Goal: Find specific page/section: Find specific page/section

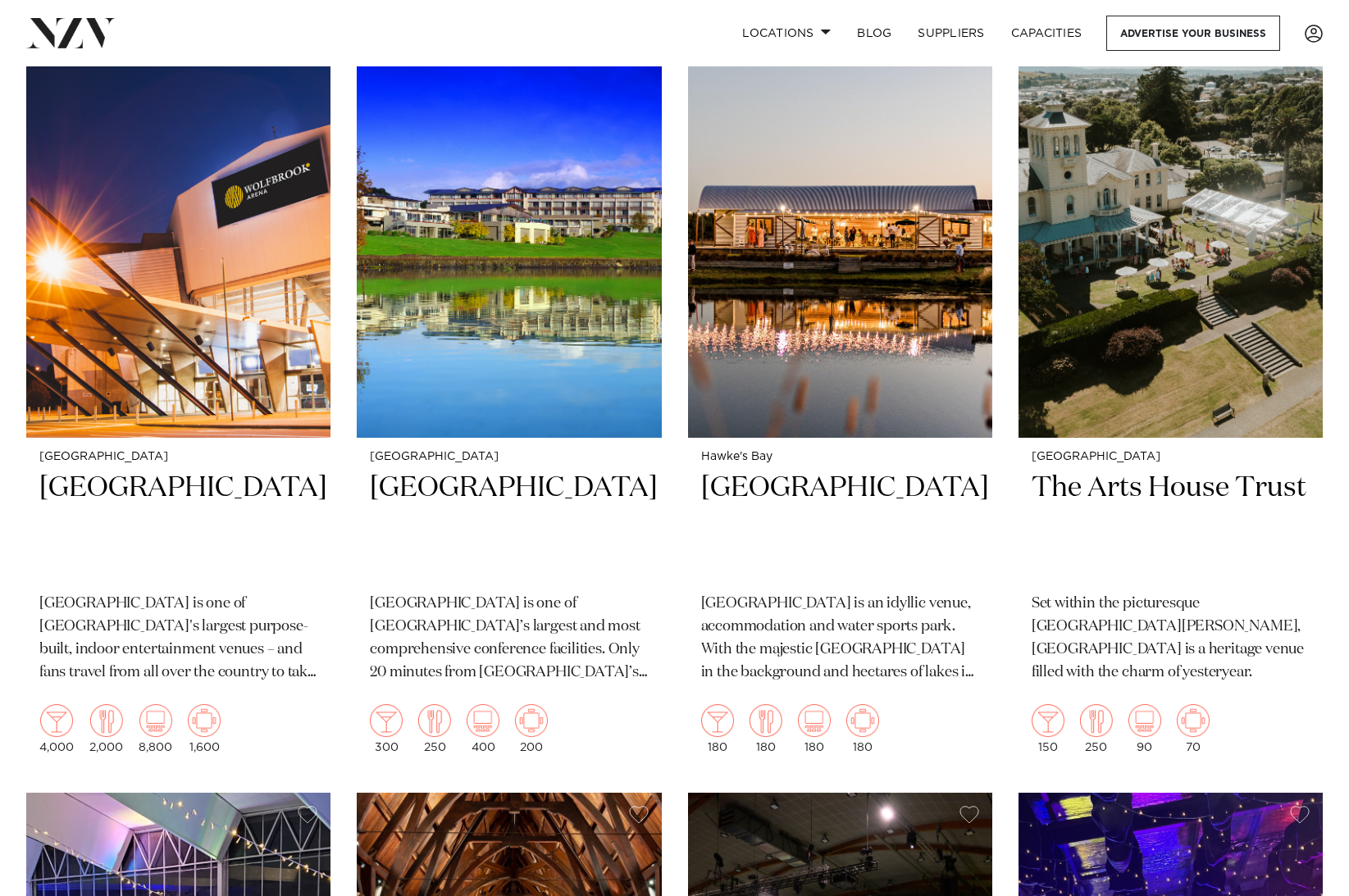
scroll to position [2905, 0]
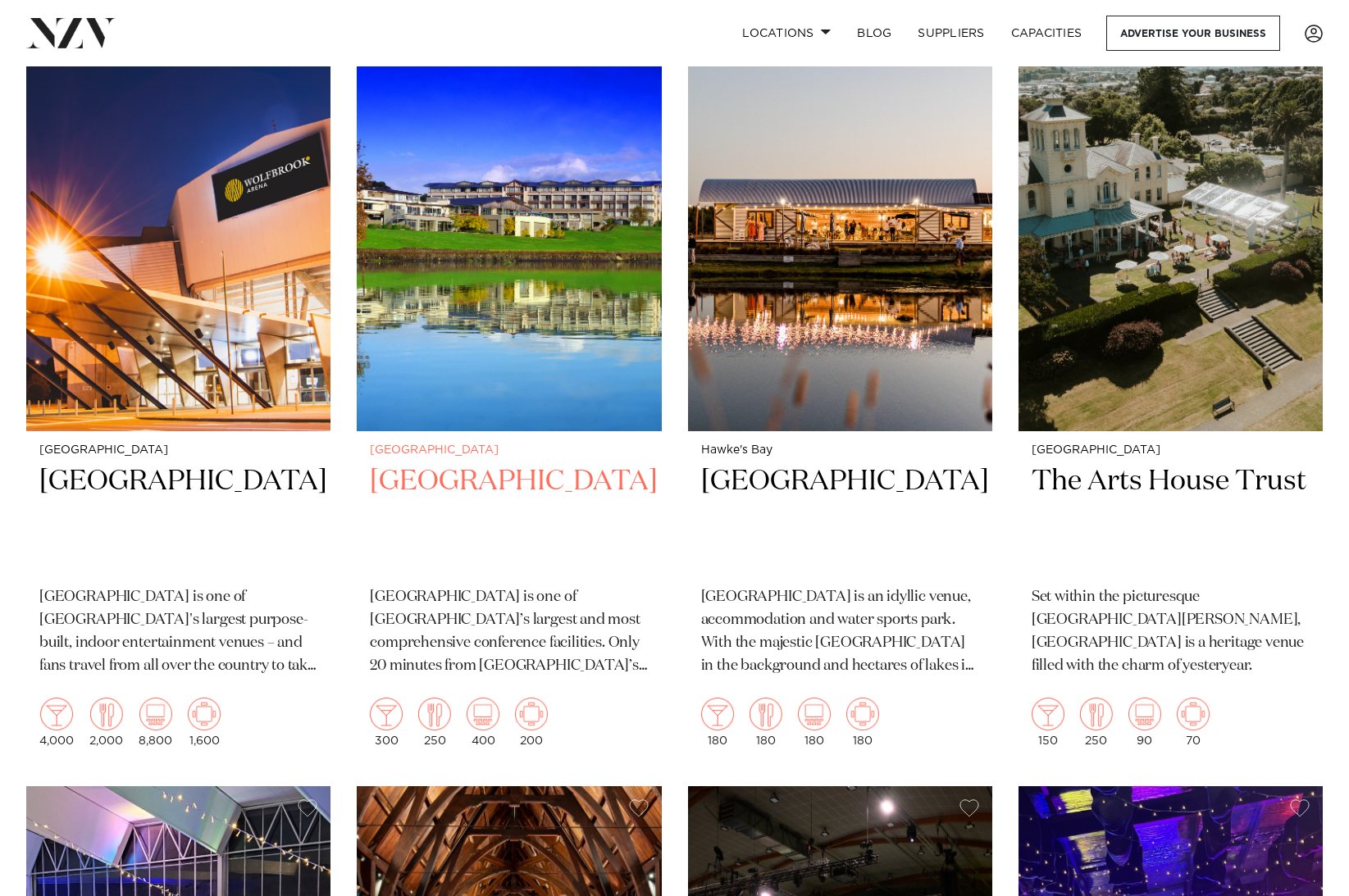
click at [516, 191] on img at bounding box center [509, 228] width 304 height 409
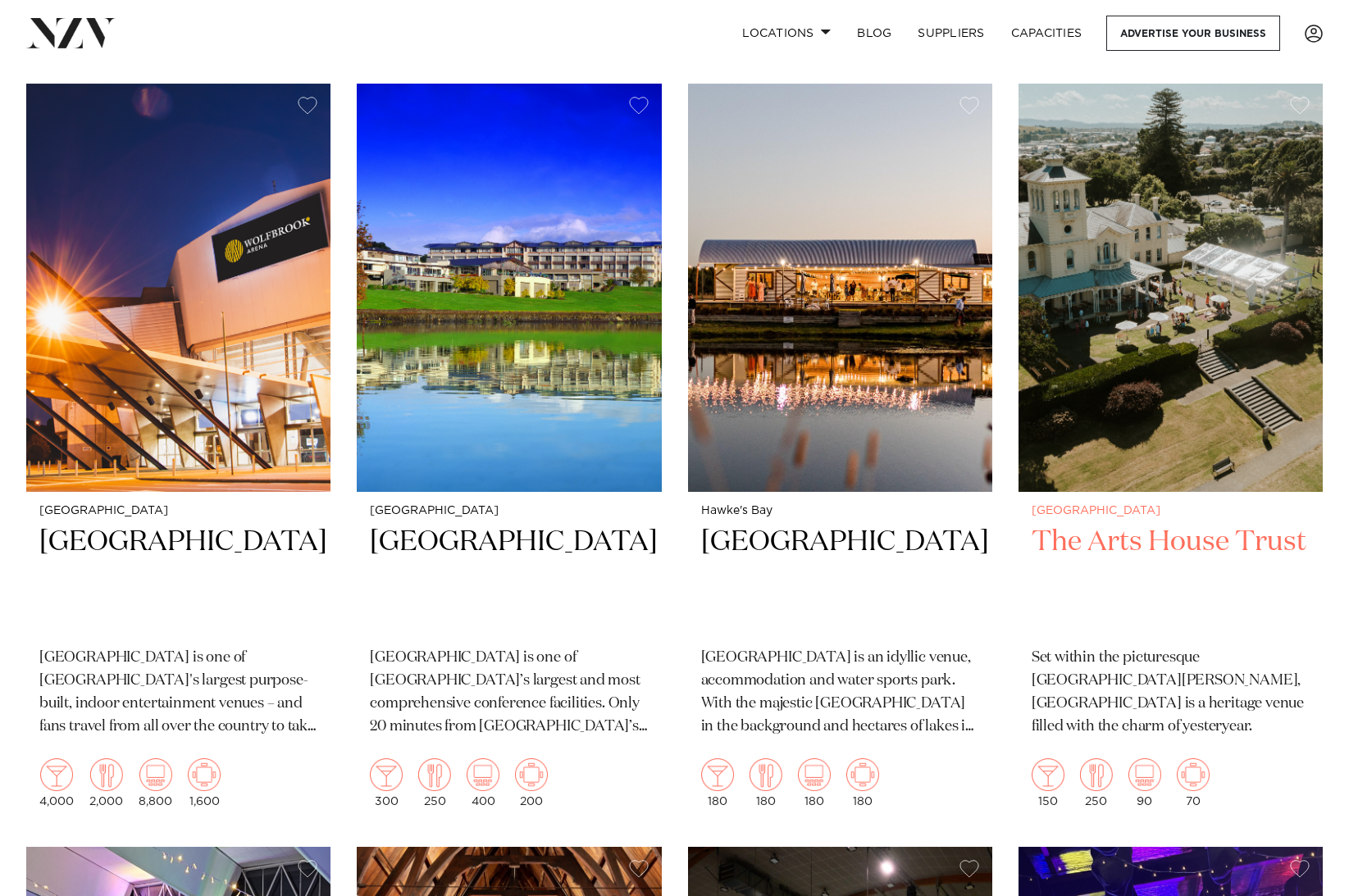
scroll to position [2833, 0]
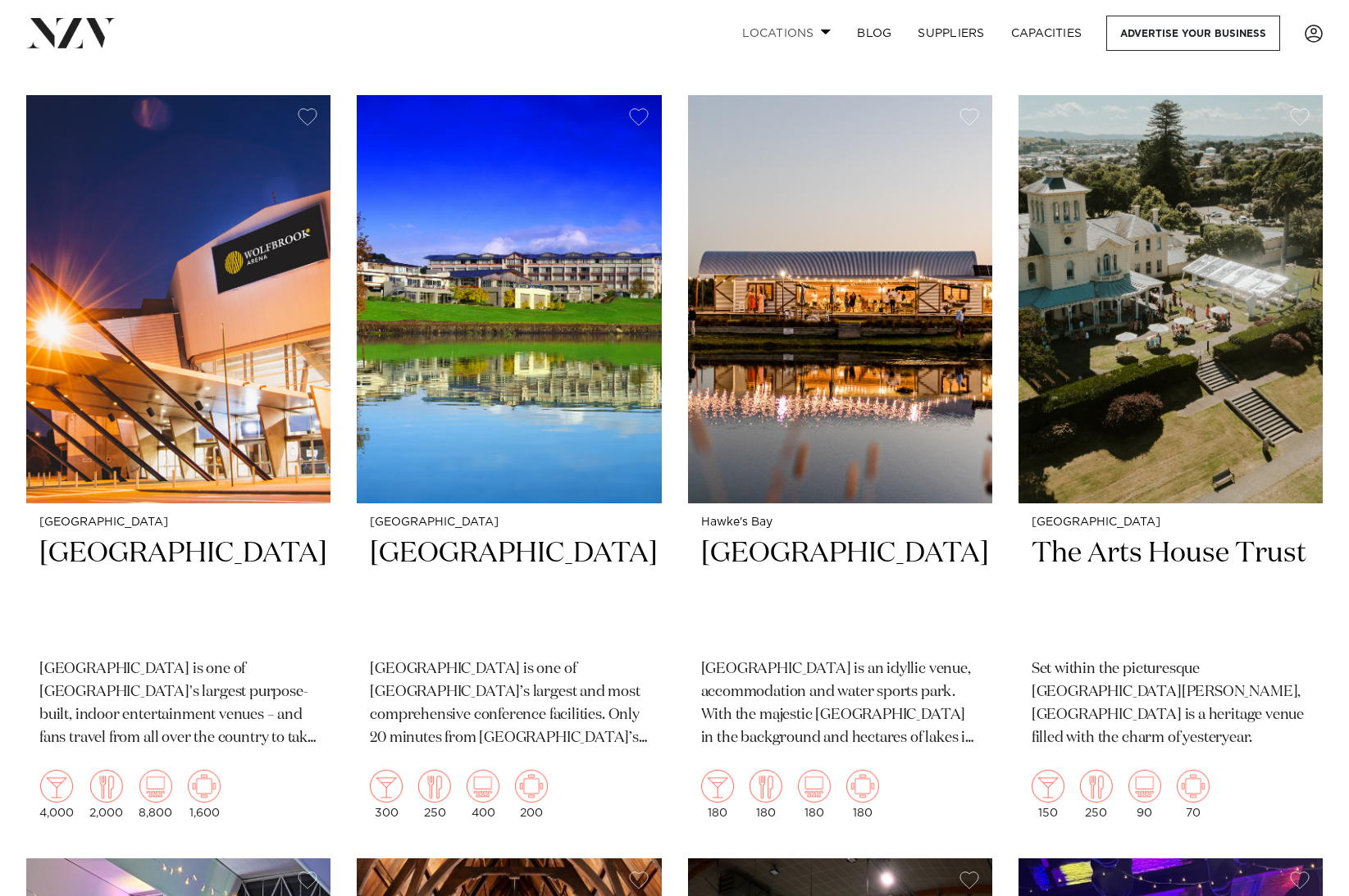
click at [791, 31] on link "Locations" at bounding box center [786, 34] width 115 height 35
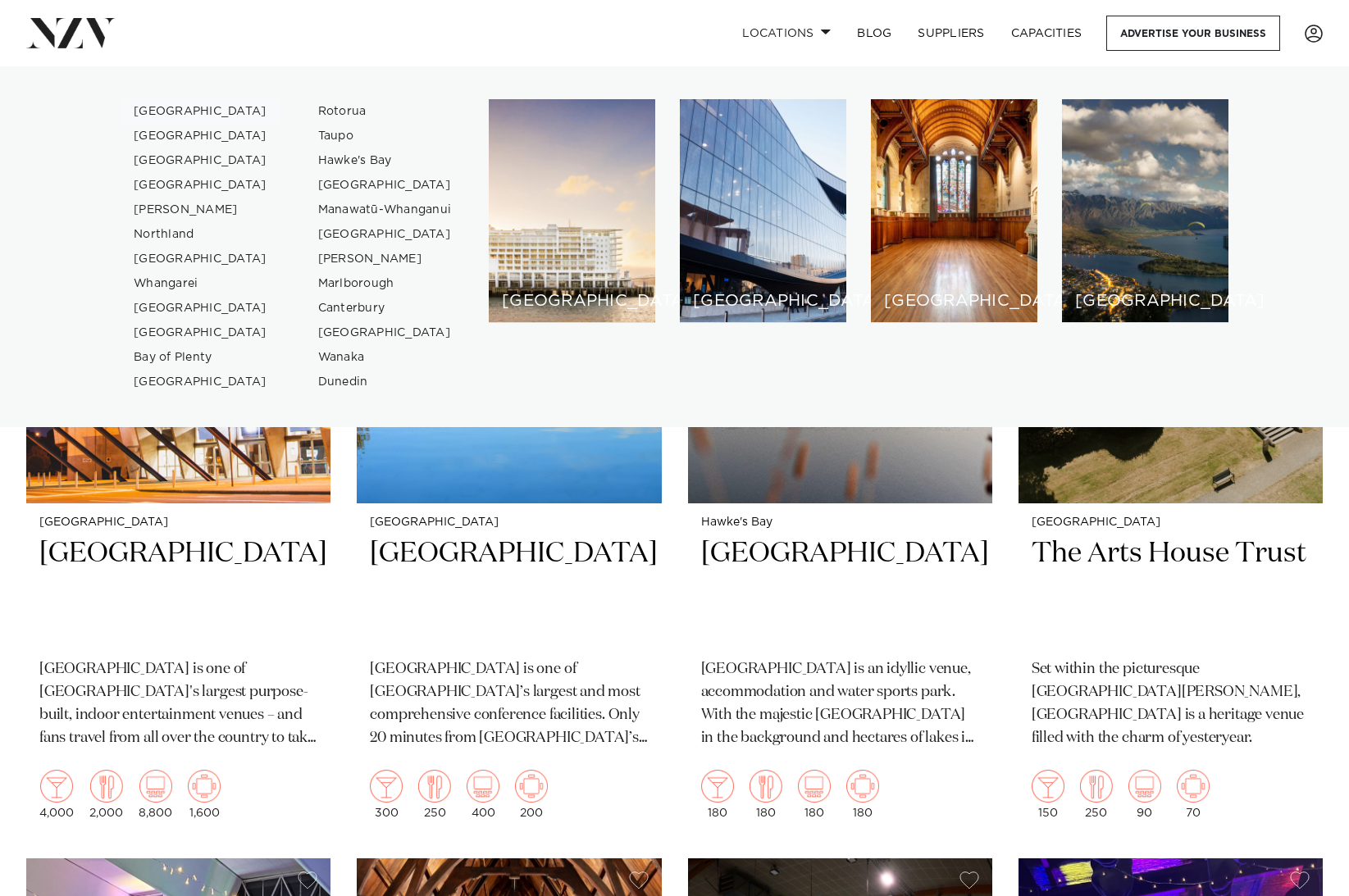
click at [159, 108] on link "[GEOGRAPHIC_DATA]" at bounding box center [200, 111] width 160 height 24
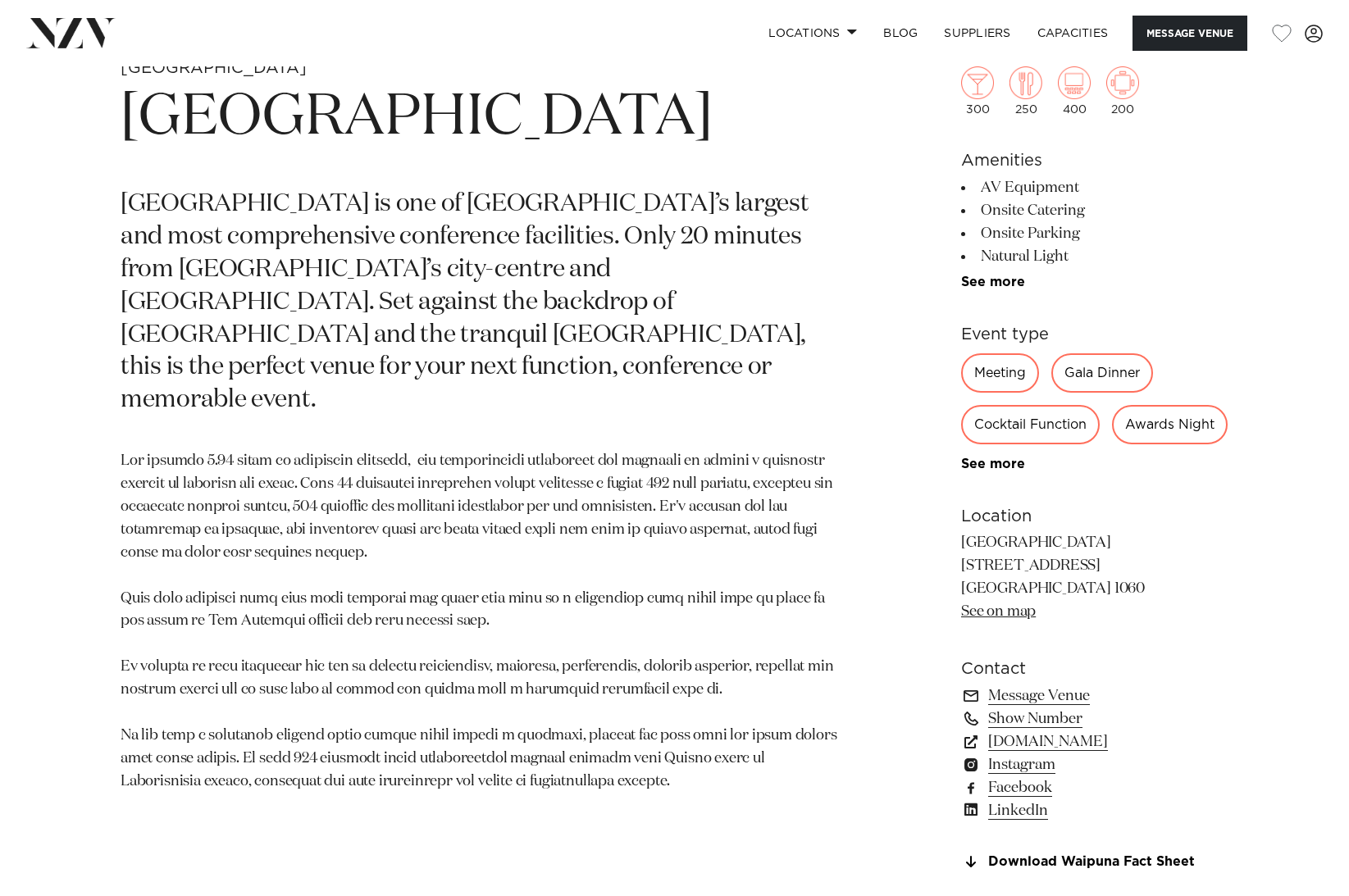
scroll to position [628, 0]
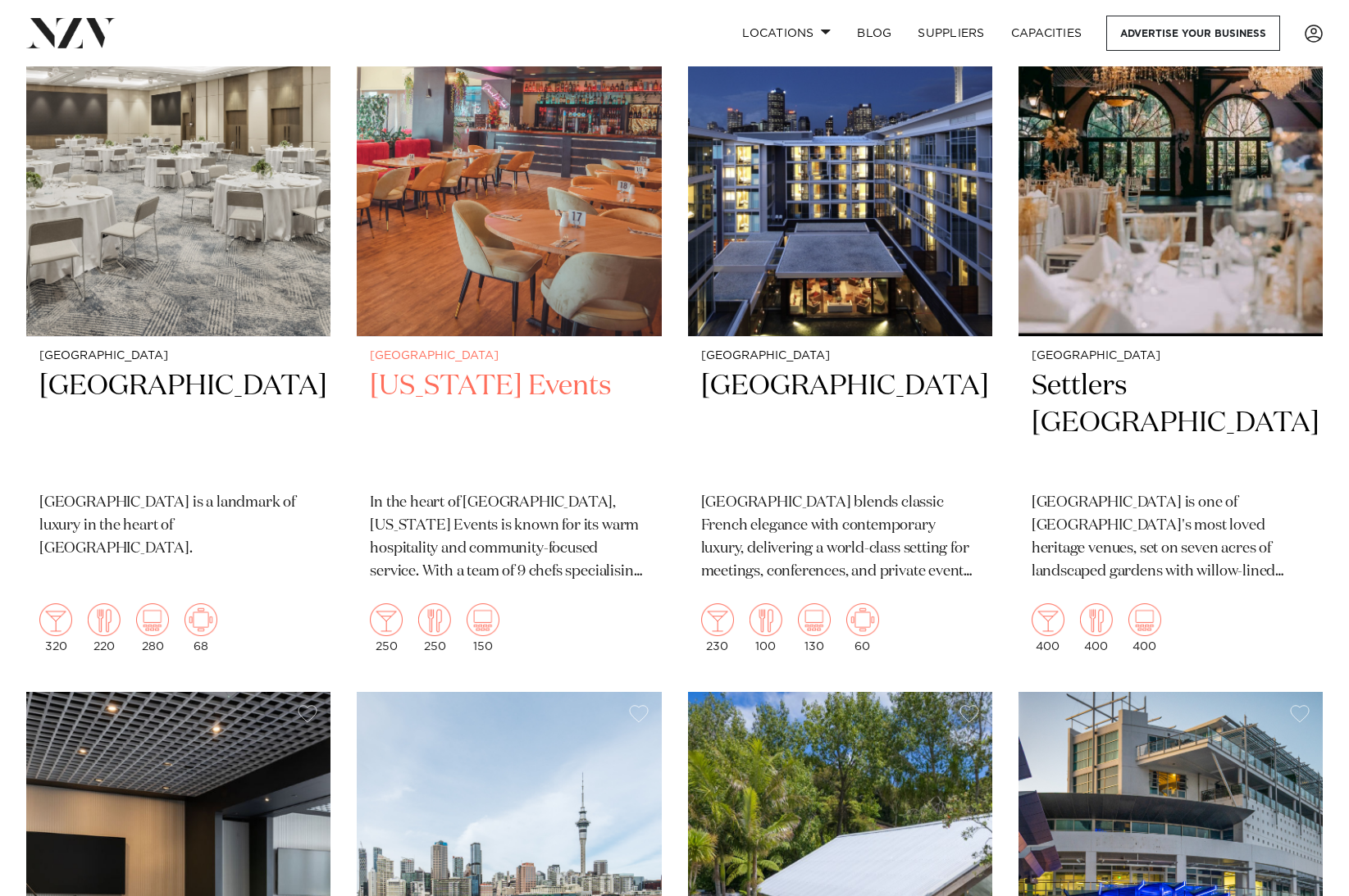
scroll to position [658, 0]
